Goal: Task Accomplishment & Management: Manage account settings

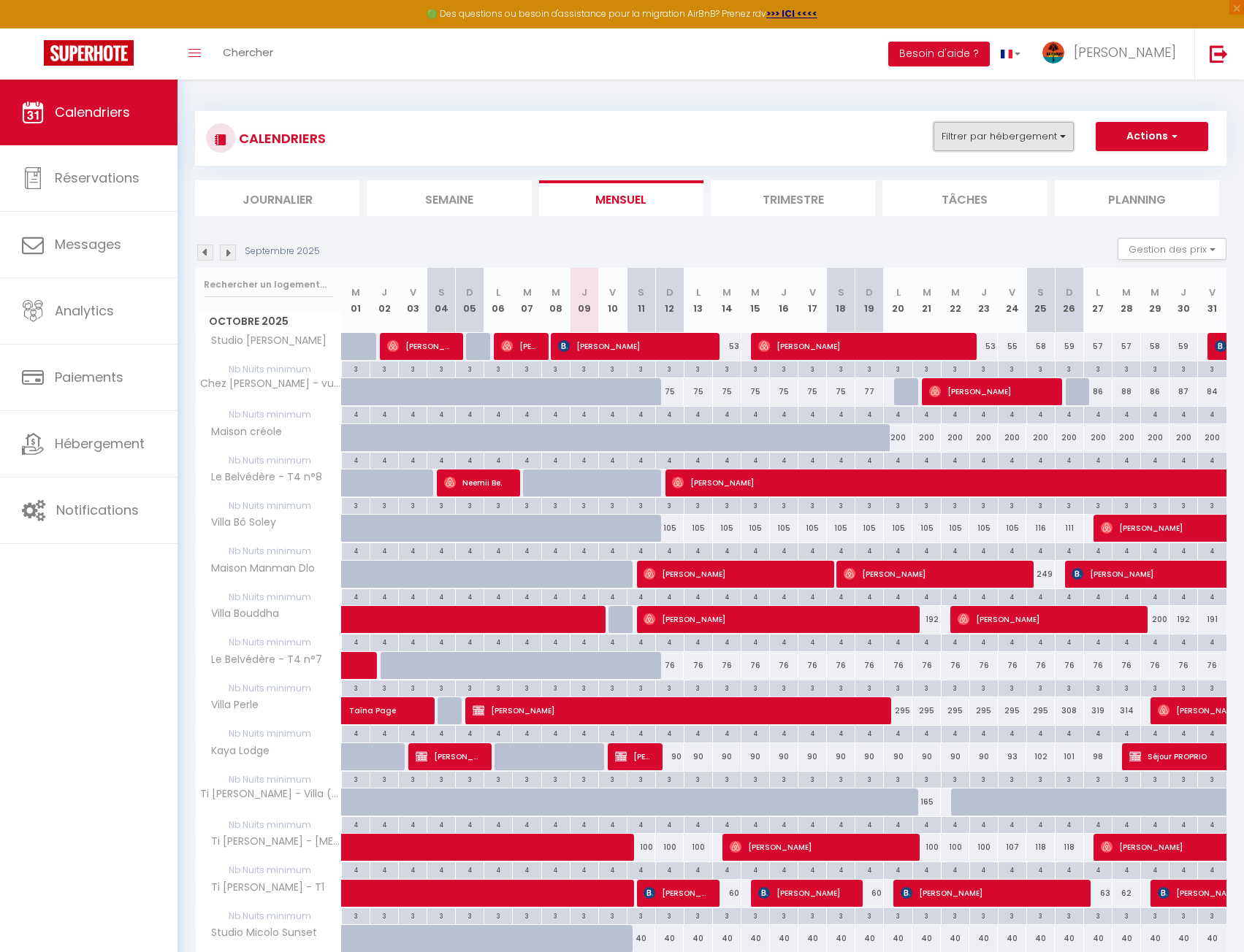
click at [986, 143] on button "Filtrer par hébergement" at bounding box center [1004, 137] width 140 height 29
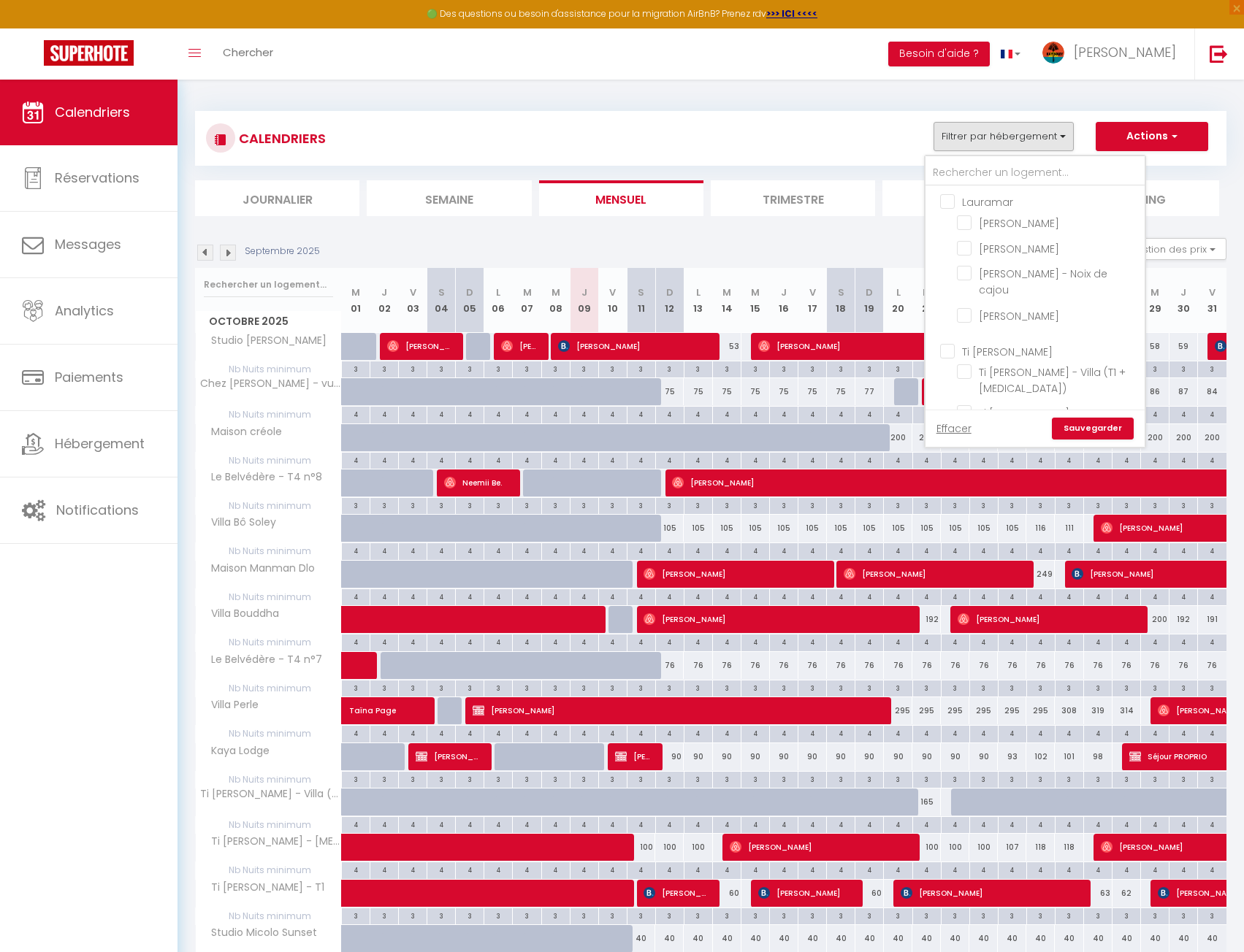
click at [985, 202] on input "Lauramar" at bounding box center [1049, 201] width 219 height 15
checkbox input "true"
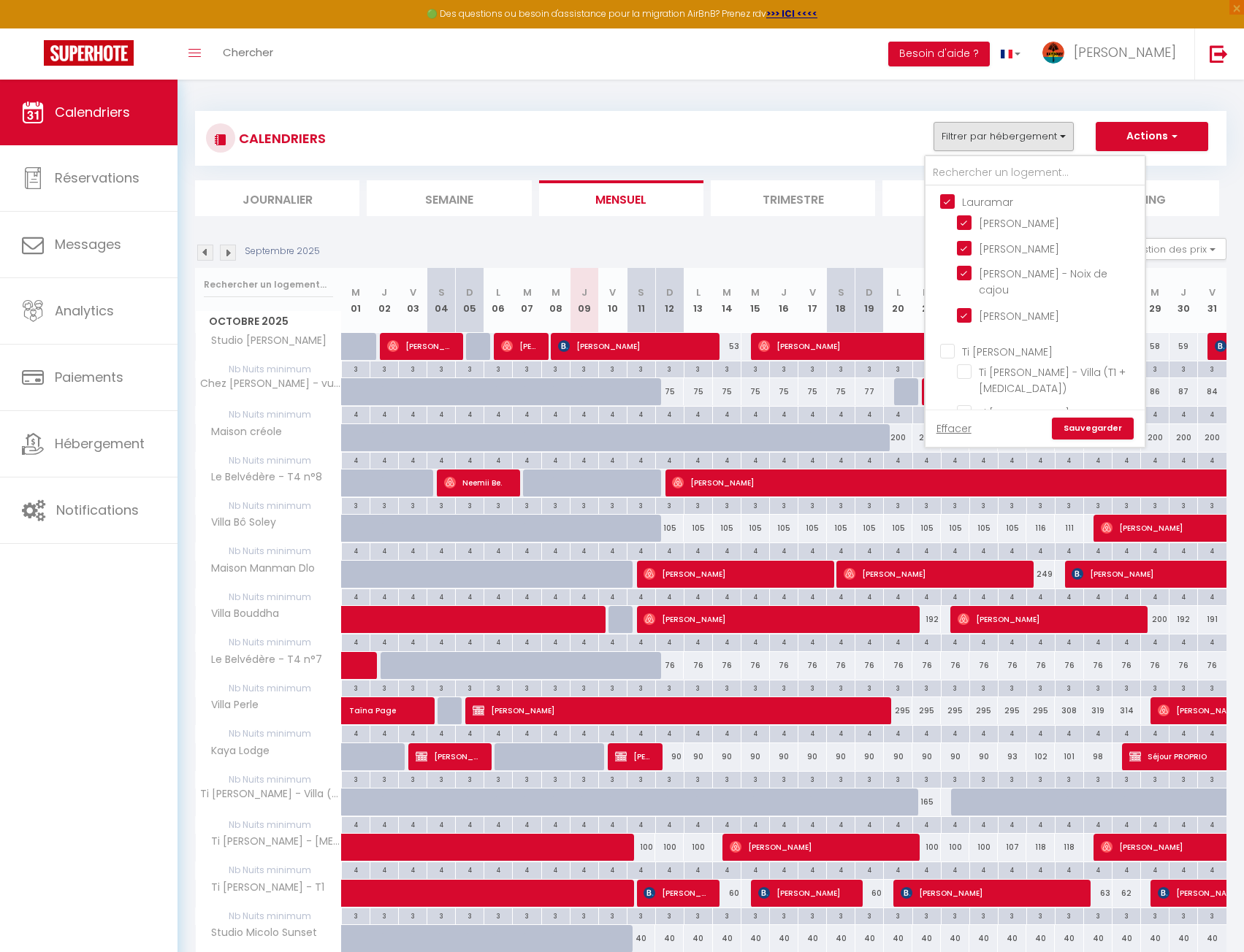
checkbox input "true"
checkbox input "false"
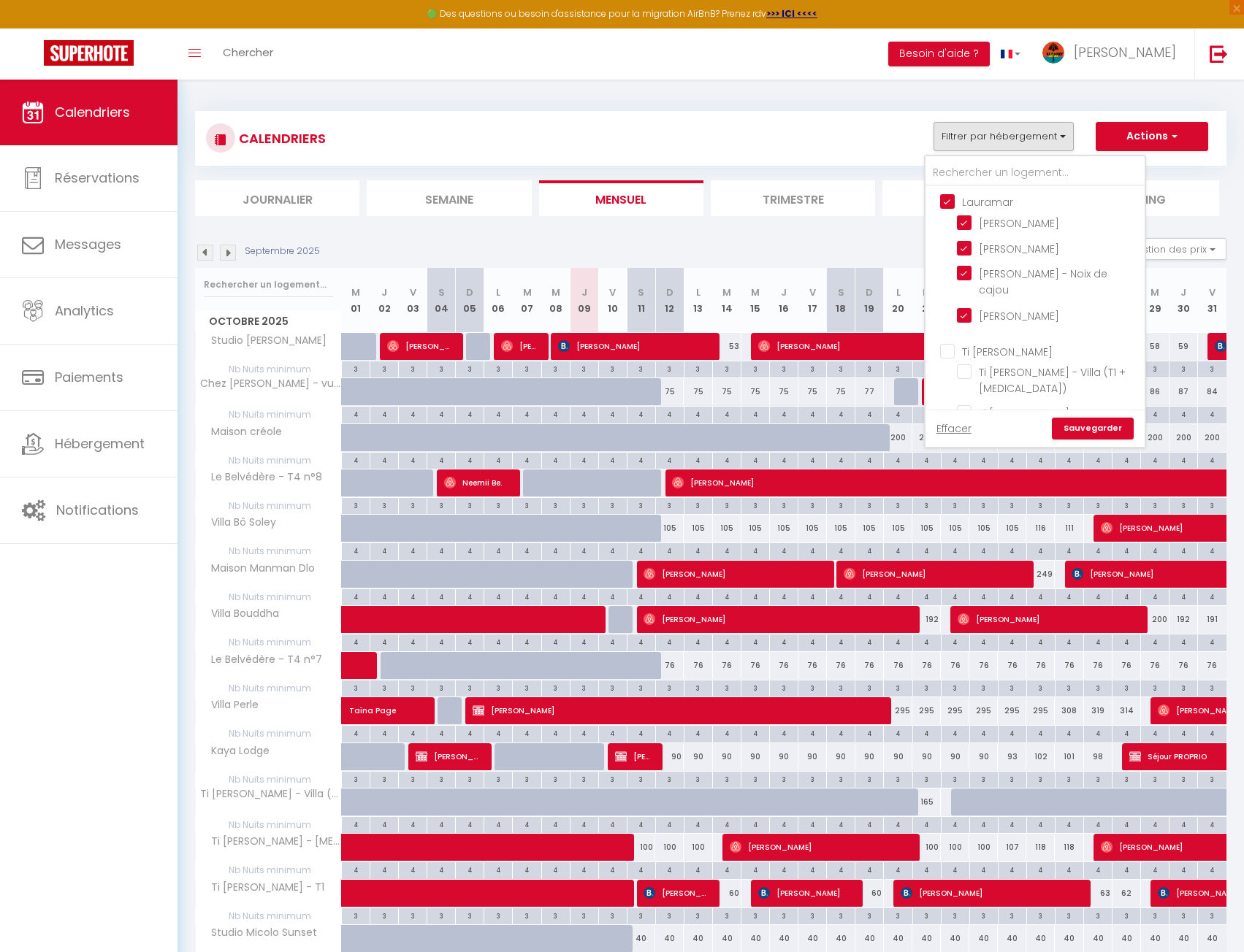
checkbox input "false"
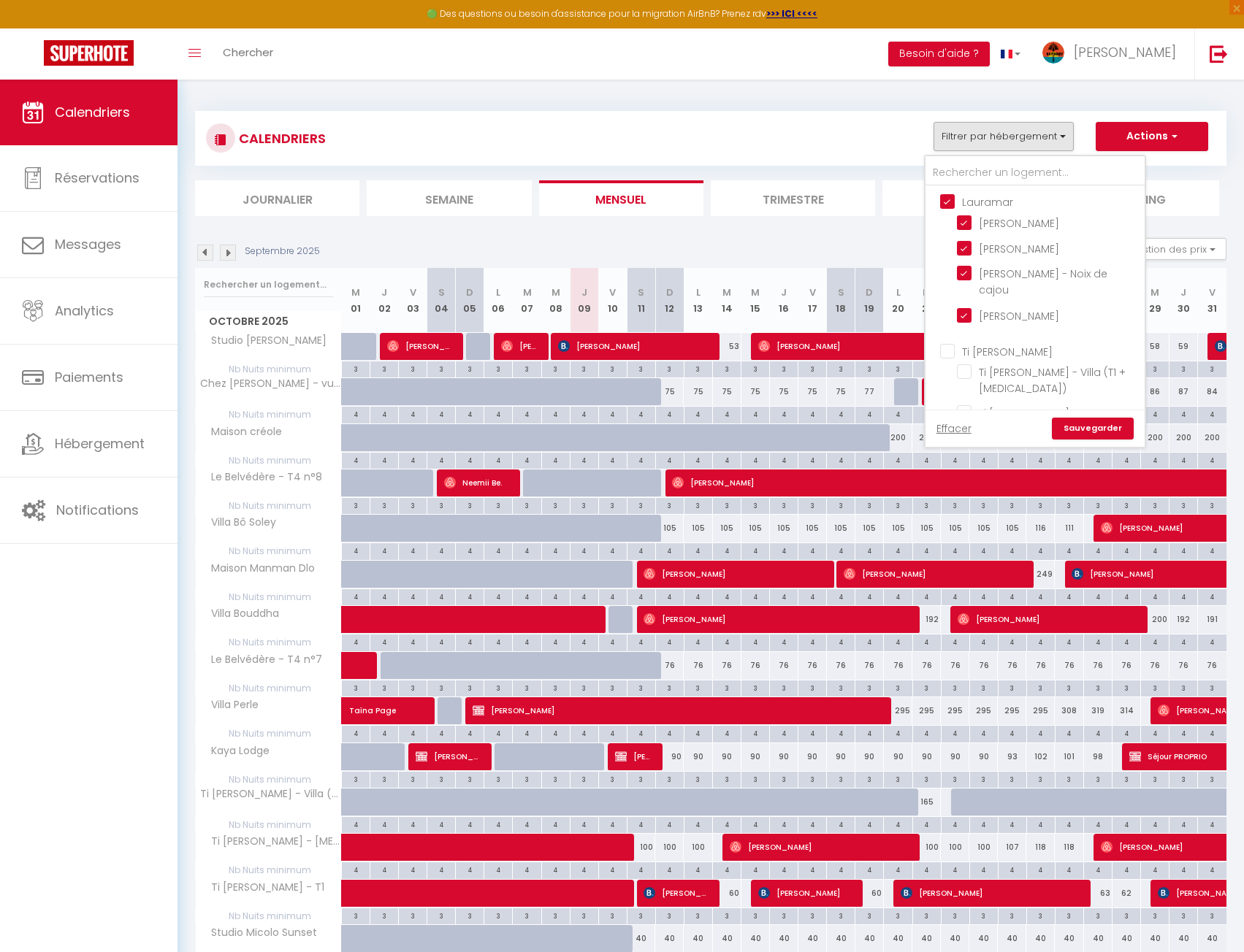
checkbox input "false"
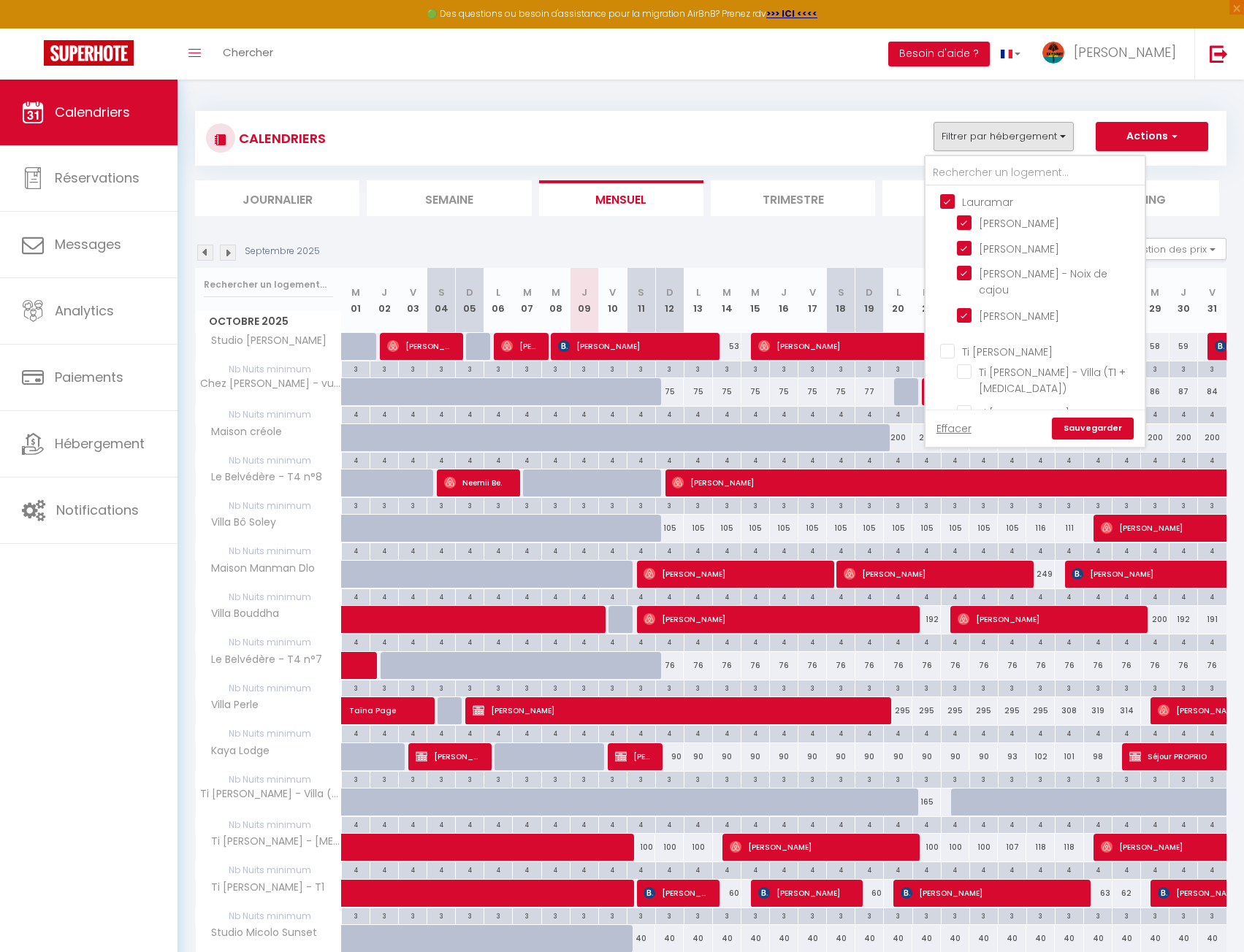
checkbox input "false"
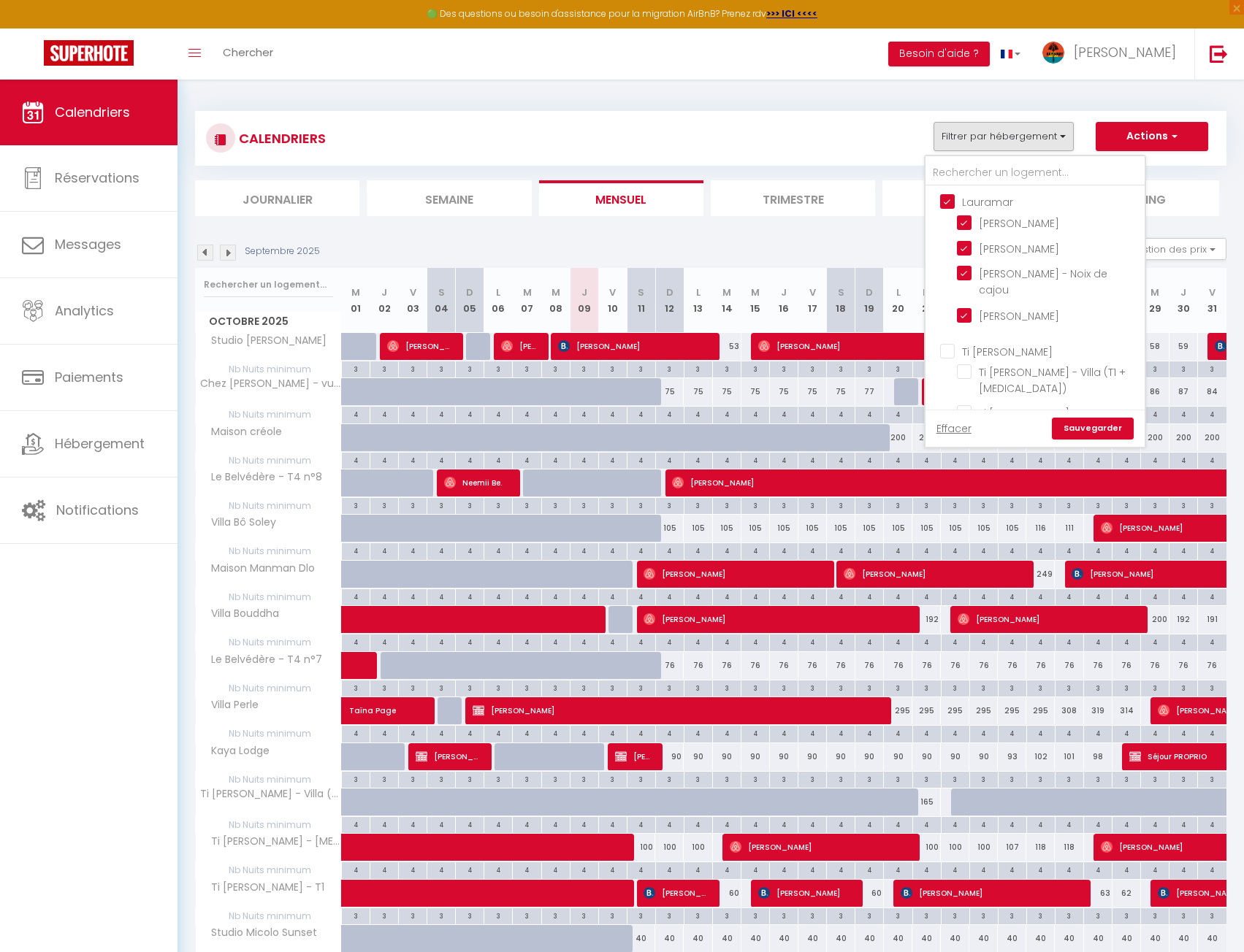
checkbox input "false"
click at [1103, 424] on link "Sauvegarder" at bounding box center [1092, 428] width 81 height 22
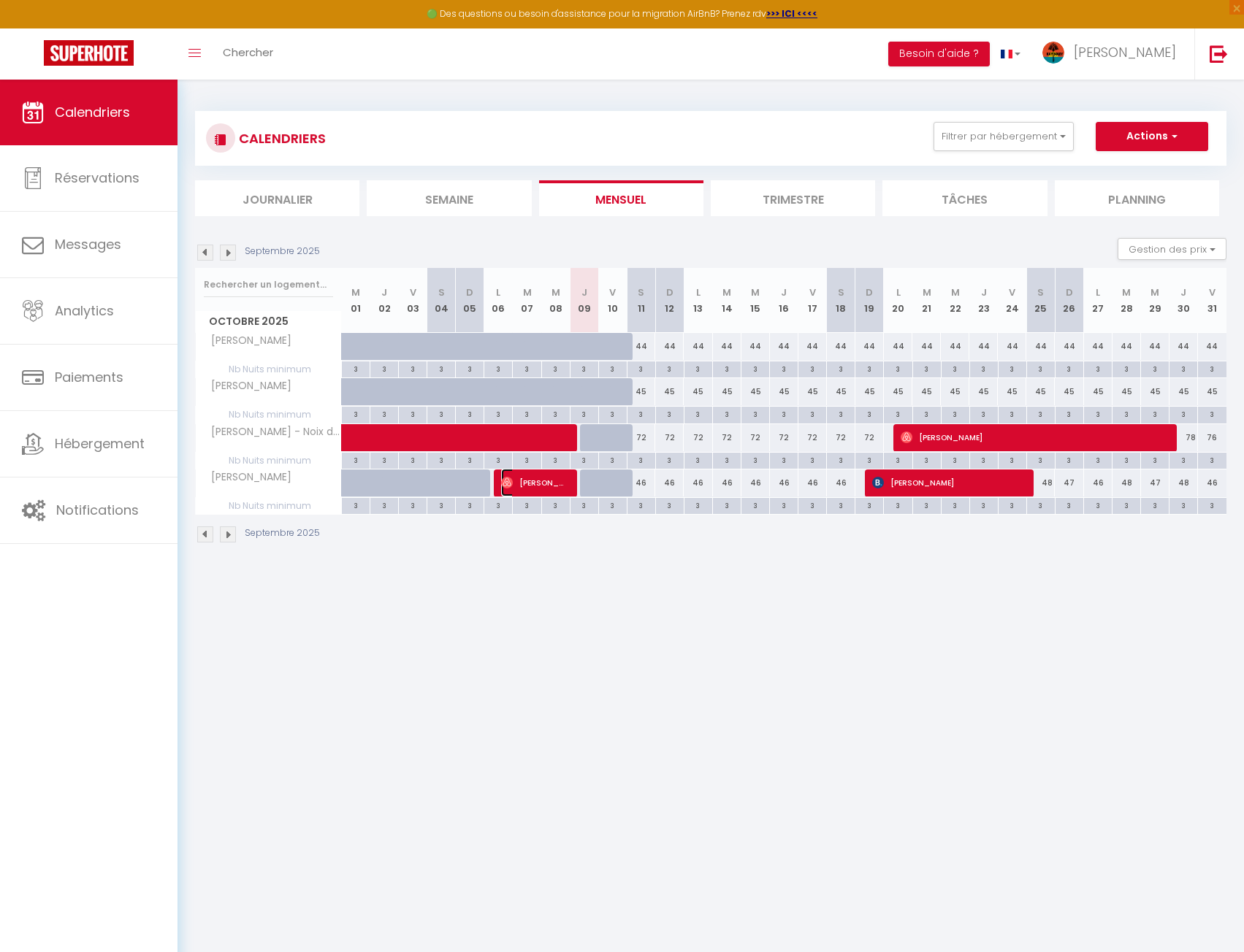
click at [530, 485] on span "[PERSON_NAME]" at bounding box center [534, 483] width 67 height 28
select select "OK"
select select "1"
select select "0"
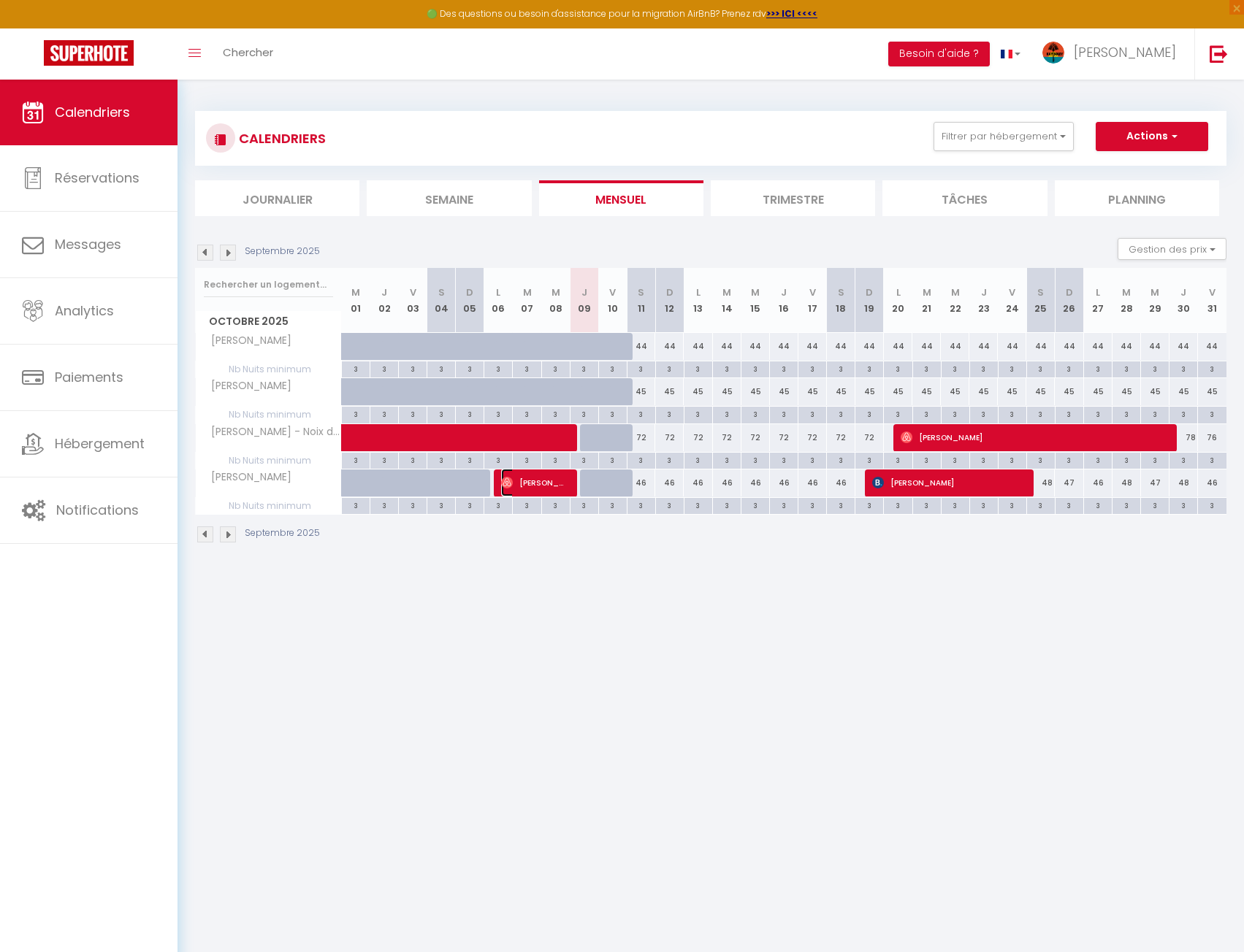
select select "1"
select select
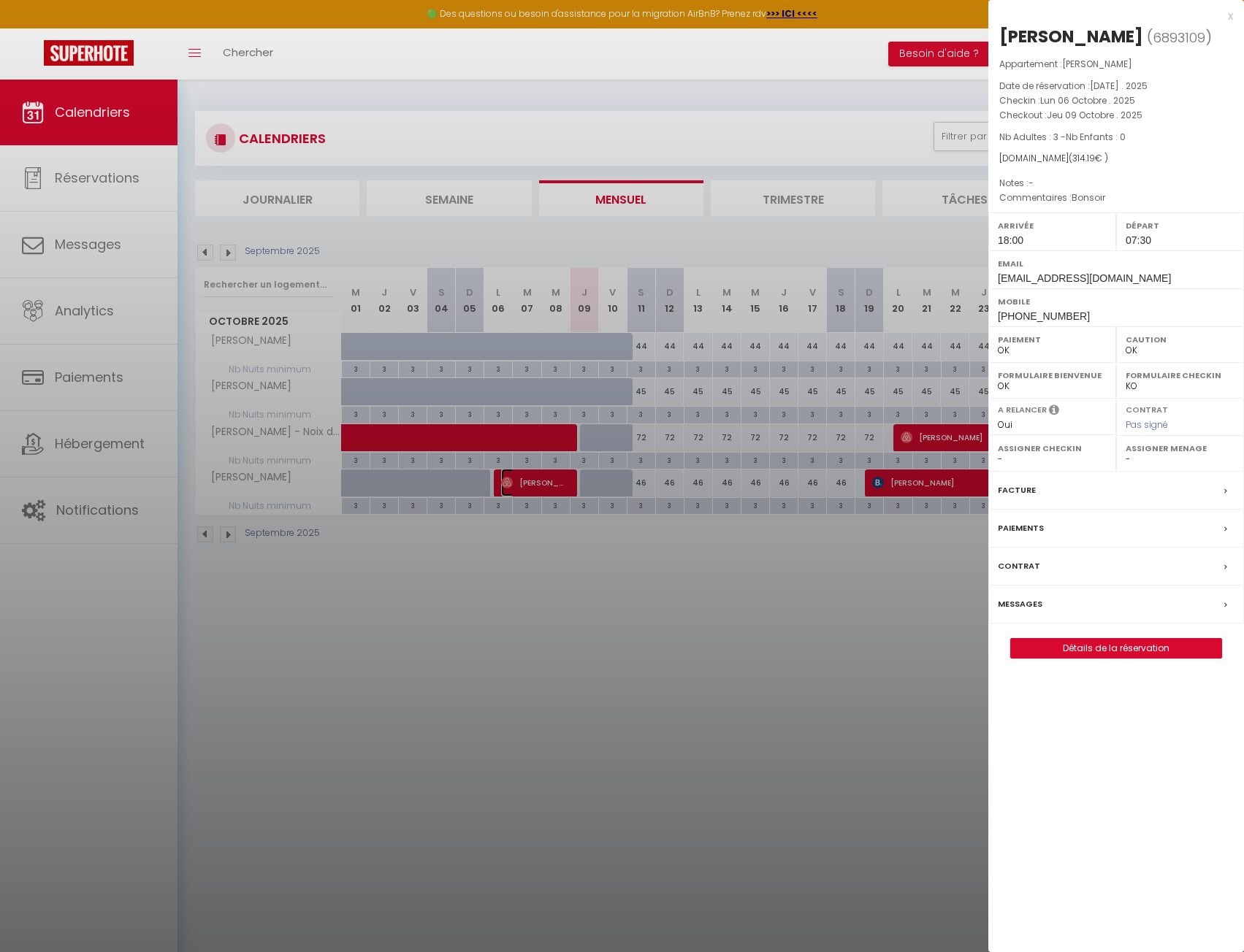
select select "33788"
click at [689, 558] on div at bounding box center [622, 476] width 1244 height 952
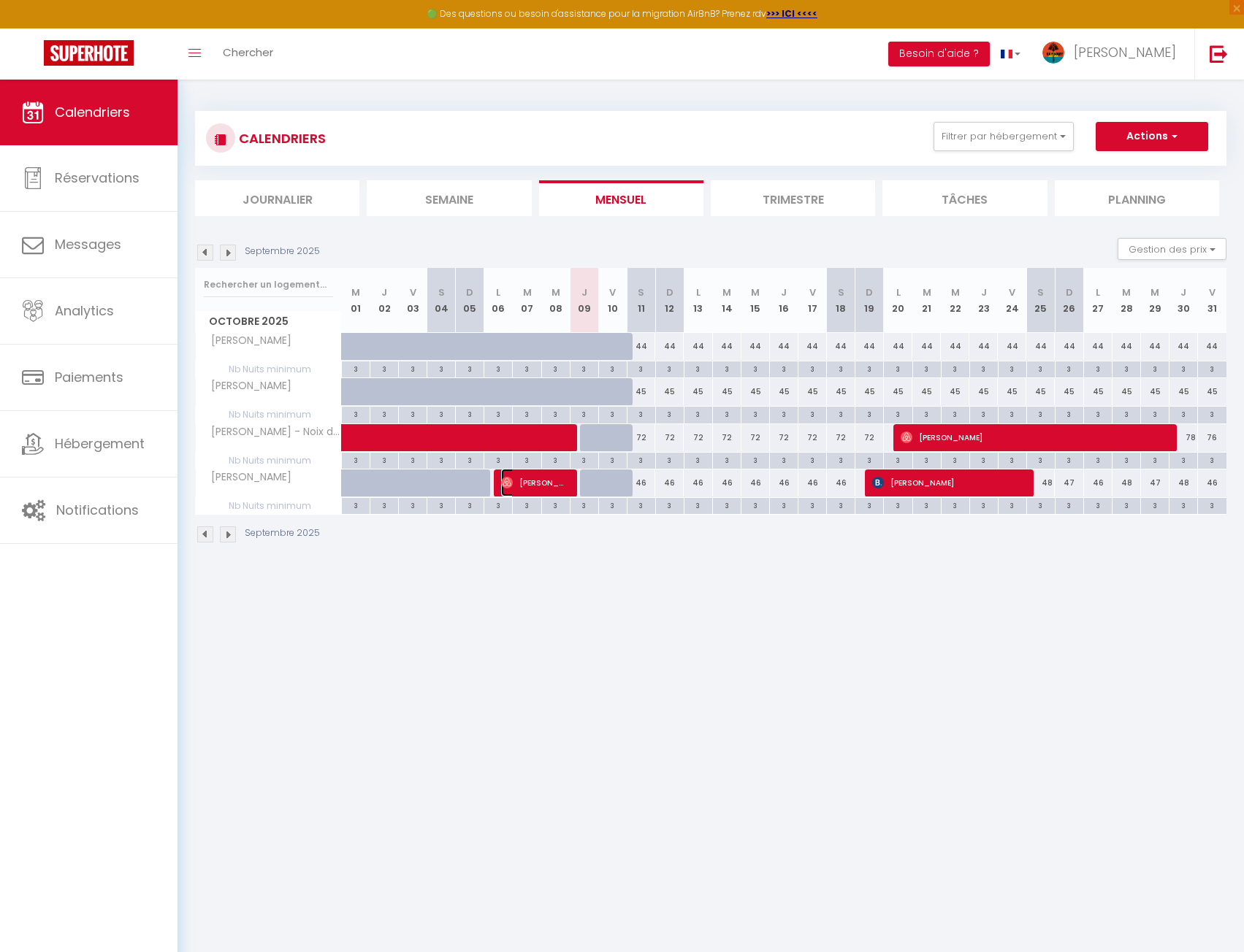
click at [547, 486] on span "[PERSON_NAME]" at bounding box center [534, 483] width 67 height 28
